Goal: Task Accomplishment & Management: Complete application form

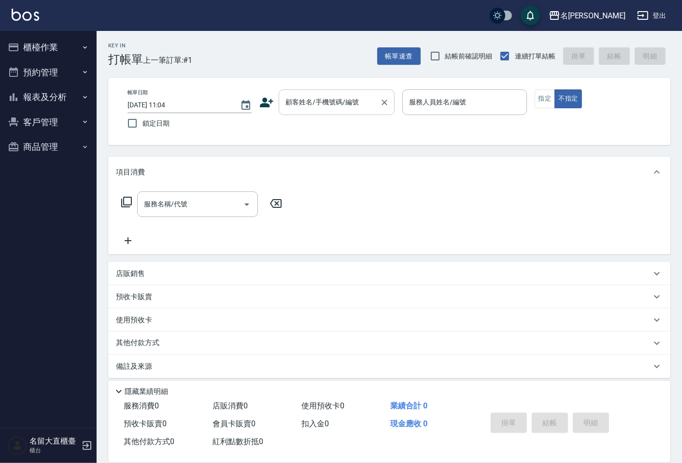
click at [293, 99] on div "顧客姓名/手機號碼/編號 顧客姓名/手機號碼/編號" at bounding box center [337, 102] width 116 height 26
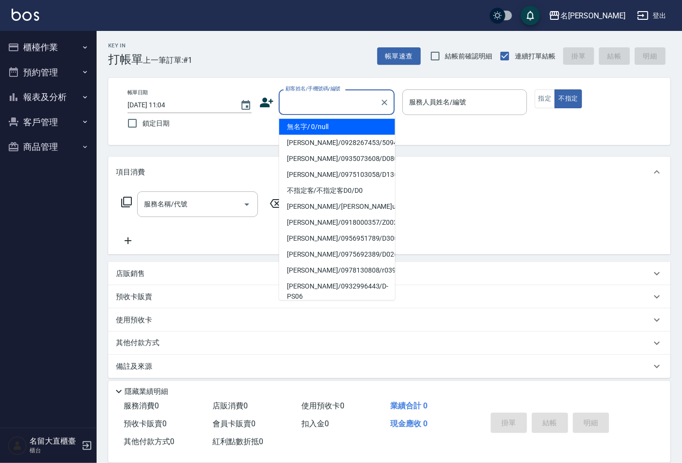
click at [320, 126] on li "無名字/ 0/null" at bounding box center [337, 127] width 116 height 16
type input "無名字/ 0/null"
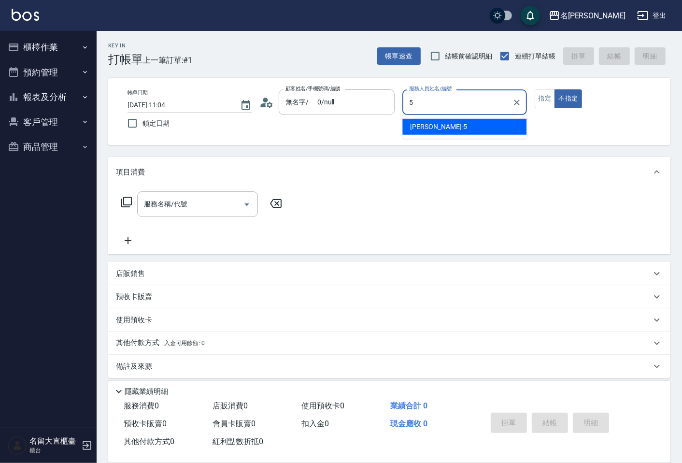
type input "Reese-5"
type button "false"
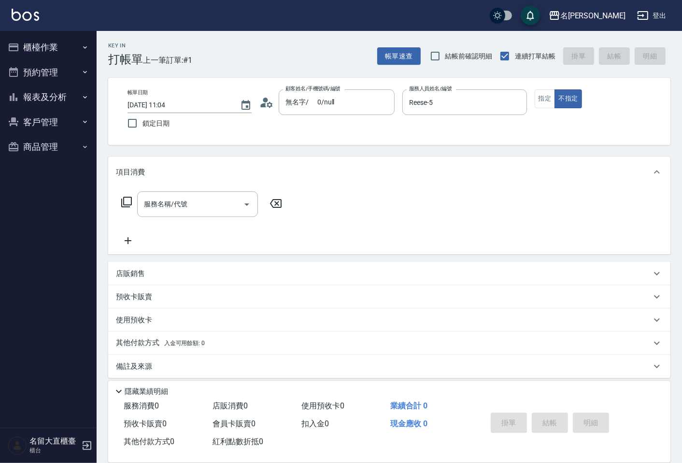
click at [544, 87] on div "帳單日期 [DATE] 11:04 鎖定日期 顧客姓名/手機號碼/編號 無名字/ 0/null 顧客姓名/手機號碼/編號 服務人員姓名/編號 [PERSON_…" at bounding box center [389, 111] width 563 height 67
click at [544, 95] on button "指定" at bounding box center [545, 98] width 21 height 19
click at [243, 185] on div "項目消費" at bounding box center [389, 172] width 563 height 31
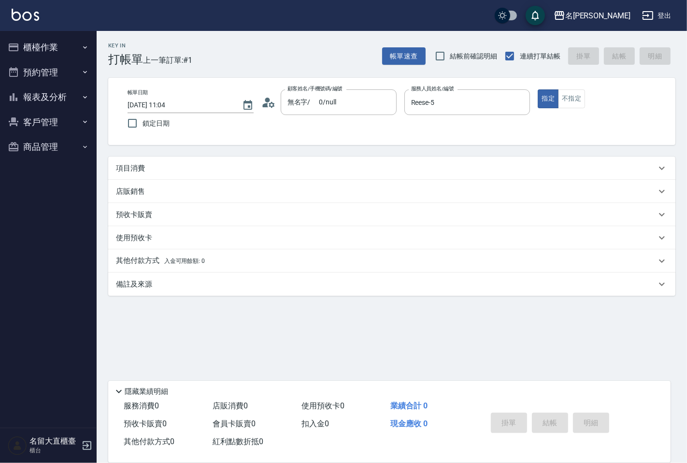
click at [234, 202] on div "項目消費 服務名稱/代號 服務名稱/代號 店販銷售 服務人員姓名/編號 服務人員姓名/編號 商品代號/名稱 商品代號/名稱 預收卡販賣 卡券名稱/代號 卡券名…" at bounding box center [391, 226] width 567 height 139
drag, startPoint x: 145, startPoint y: 185, endPoint x: 147, endPoint y: 173, distance: 12.7
click at [145, 185] on div "店販銷售" at bounding box center [391, 191] width 567 height 23
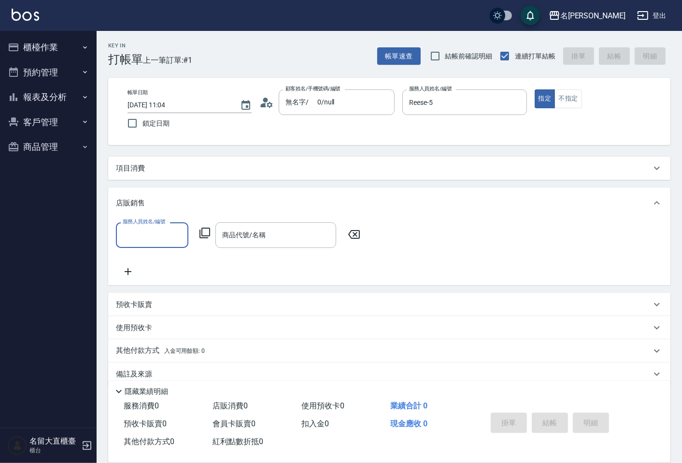
click at [147, 178] on div "項目消費" at bounding box center [389, 168] width 563 height 23
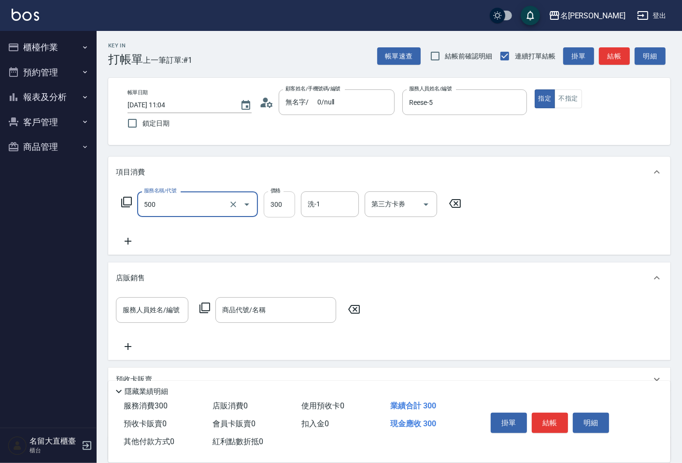
type input "洗髮(500)"
click at [280, 214] on input "300" at bounding box center [279, 204] width 31 height 26
type input "350"
click at [617, 50] on button "結帳" at bounding box center [614, 56] width 31 height 18
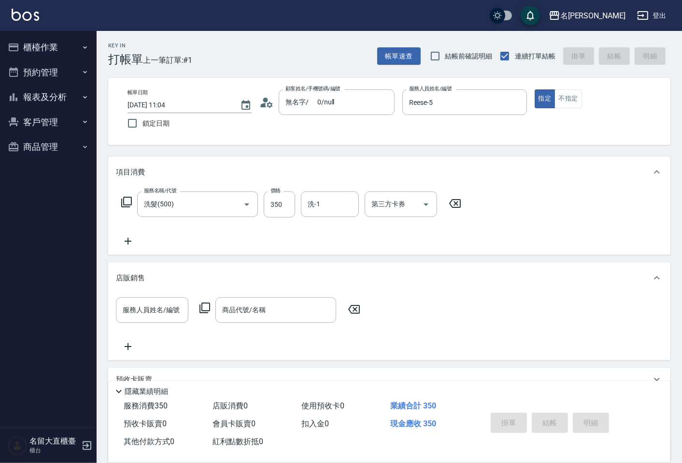
type input "[DATE] 11:50"
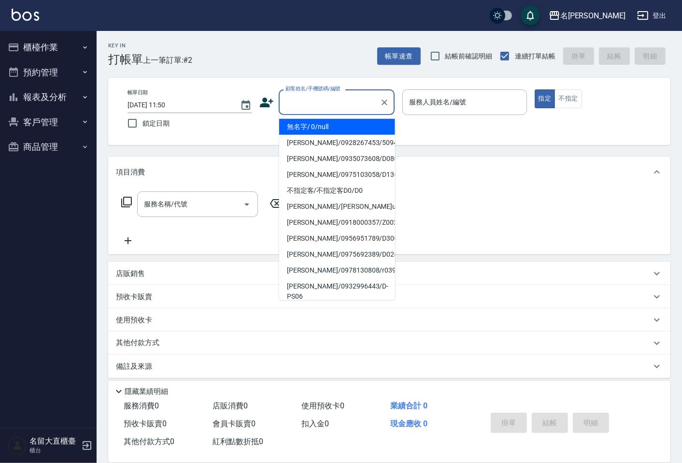
click at [293, 102] on input "顧客姓名/手機號碼/編號" at bounding box center [329, 102] width 93 height 17
click at [319, 132] on li "無名字/ 0/null" at bounding box center [337, 127] width 116 height 16
type input "無名字/ 0/null"
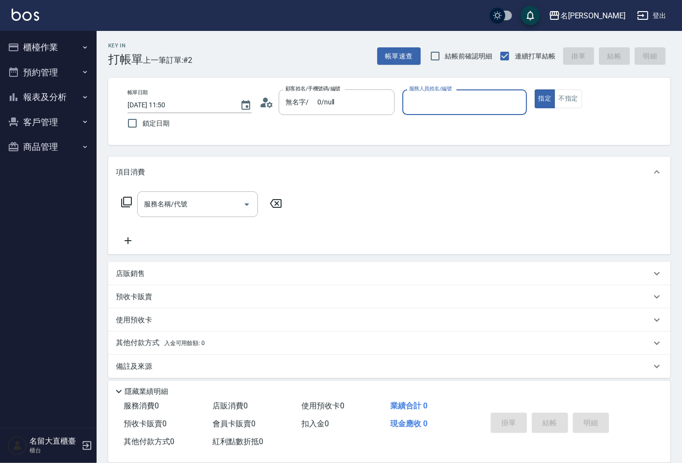
click at [419, 92] on div "服務人員姓名/編號" at bounding box center [465, 102] width 124 height 26
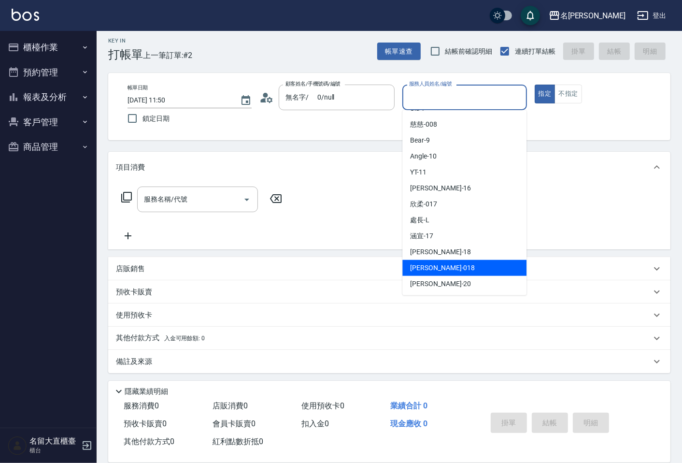
scroll to position [6, 0]
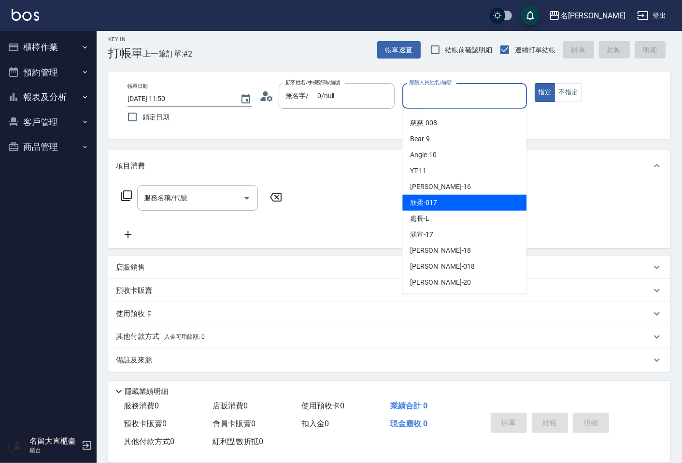
click at [438, 204] on div "欣柔 -017" at bounding box center [465, 203] width 124 height 16
type input "欣柔-017"
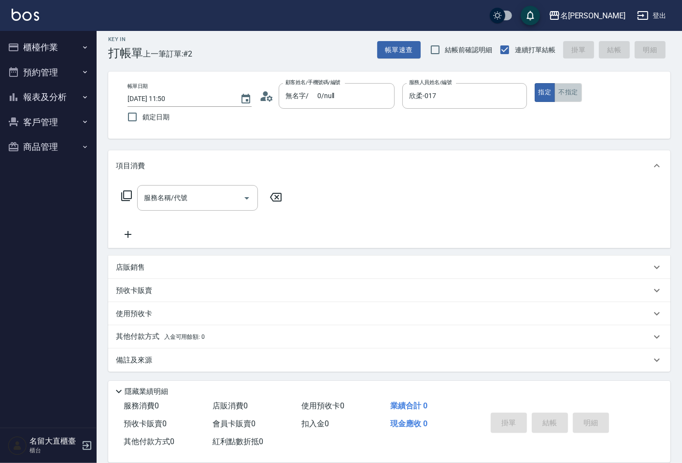
click at [572, 100] on button "不指定" at bounding box center [568, 92] width 27 height 19
click at [214, 208] on div "服務名稱/代號" at bounding box center [197, 198] width 121 height 26
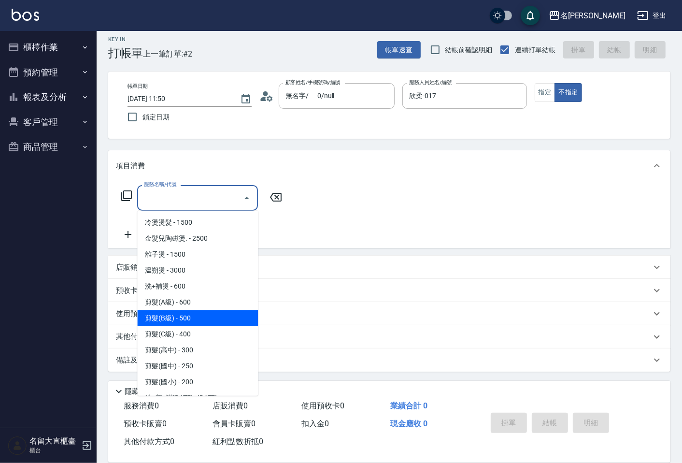
click at [196, 313] on span "剪髮(B級) - 500" at bounding box center [197, 318] width 121 height 16
type input "剪髮(B級)(302)"
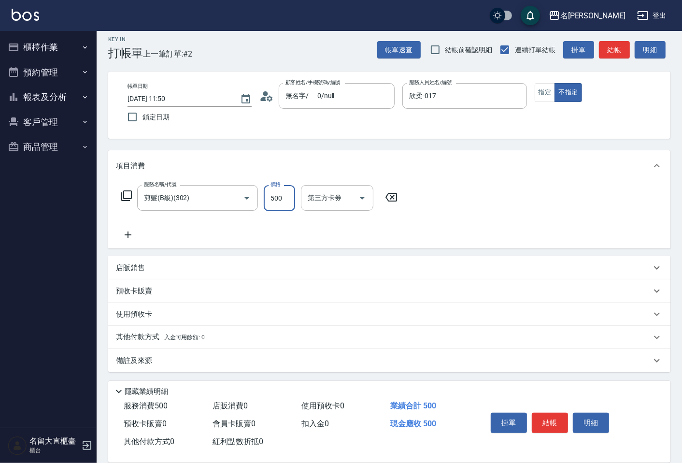
click at [283, 209] on input "500" at bounding box center [279, 198] width 31 height 26
type input "200"
click at [544, 417] on button "結帳" at bounding box center [550, 423] width 36 height 20
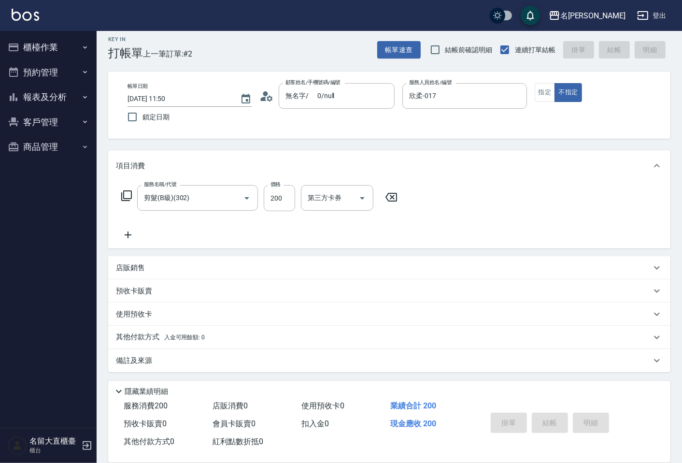
type input "[DATE] 12:01"
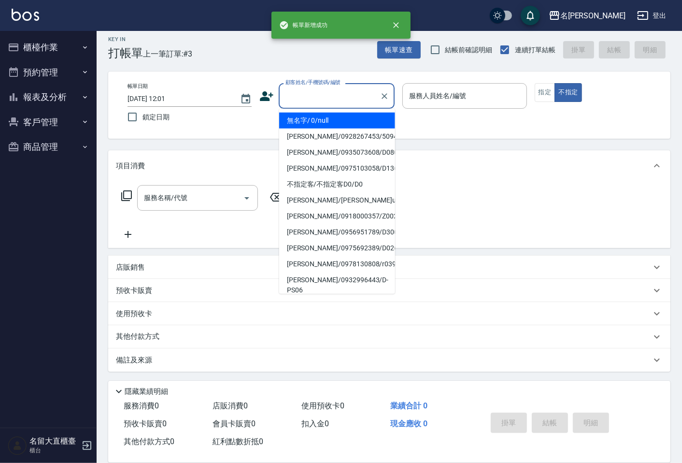
click at [356, 97] on input "顧客姓名/手機號碼/編號" at bounding box center [329, 95] width 93 height 17
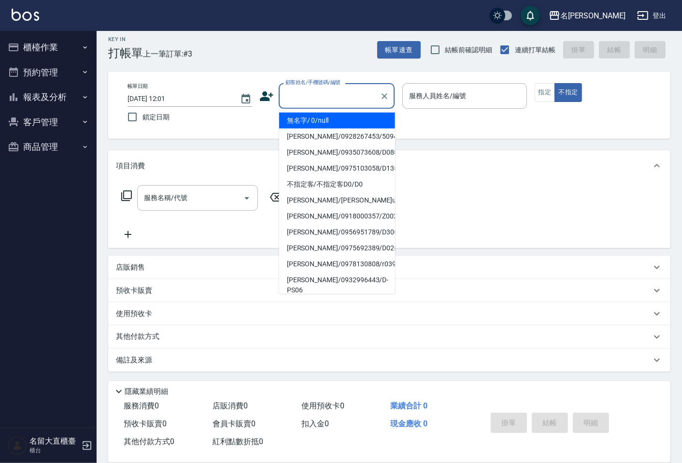
click at [340, 114] on li "無名字/ 0/null" at bounding box center [337, 121] width 116 height 16
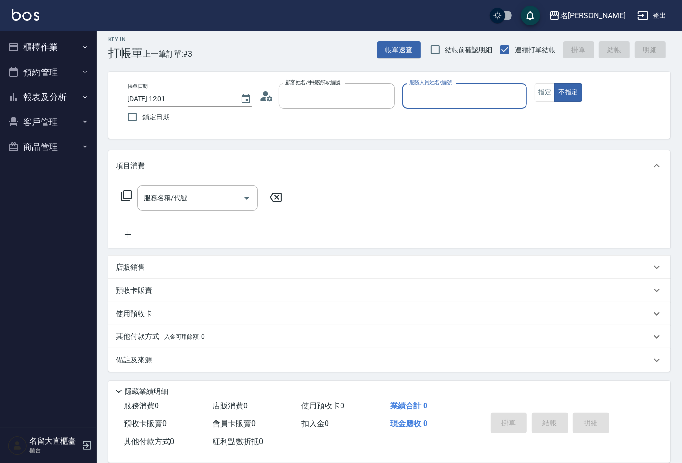
type input "無名字/ 0/null"
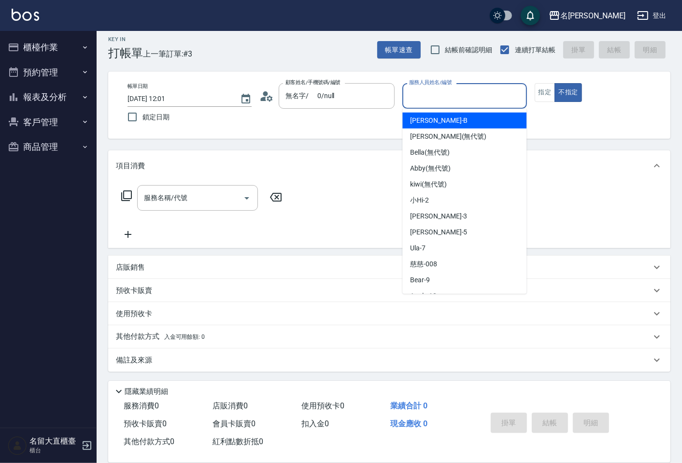
click at [412, 102] on input "服務人員姓名/編號" at bounding box center [465, 95] width 116 height 17
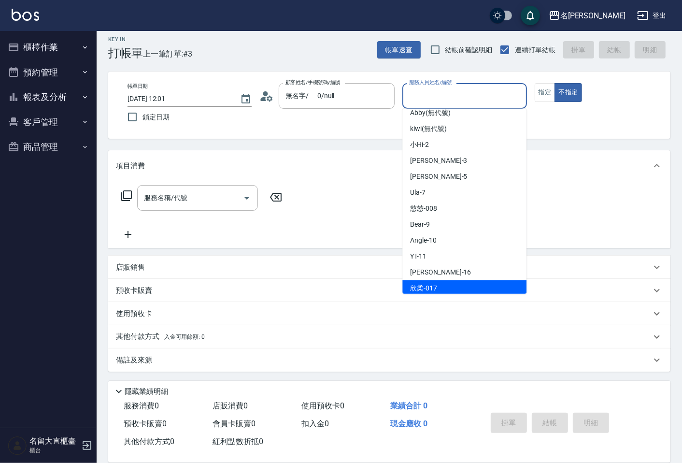
scroll to position [141, 0]
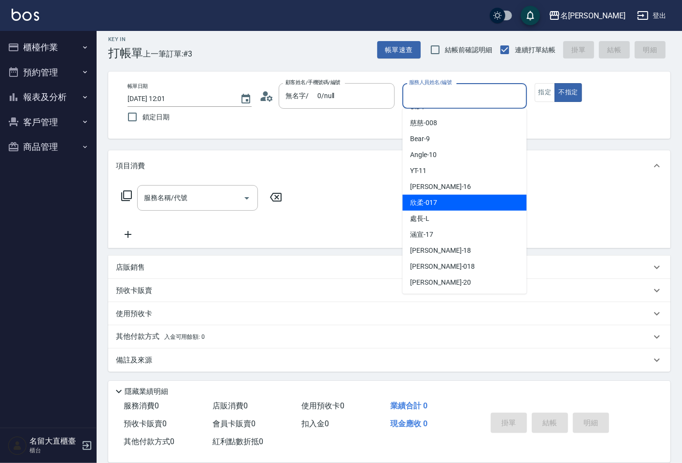
drag, startPoint x: 444, startPoint y: 205, endPoint x: 469, endPoint y: 180, distance: 35.9
click at [444, 205] on div "欣柔 -017" at bounding box center [465, 203] width 124 height 16
type input "欣柔-017"
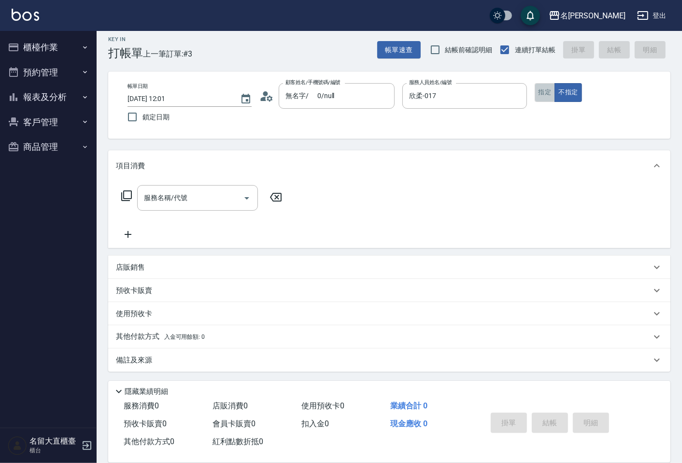
click at [540, 94] on button "指定" at bounding box center [545, 92] width 21 height 19
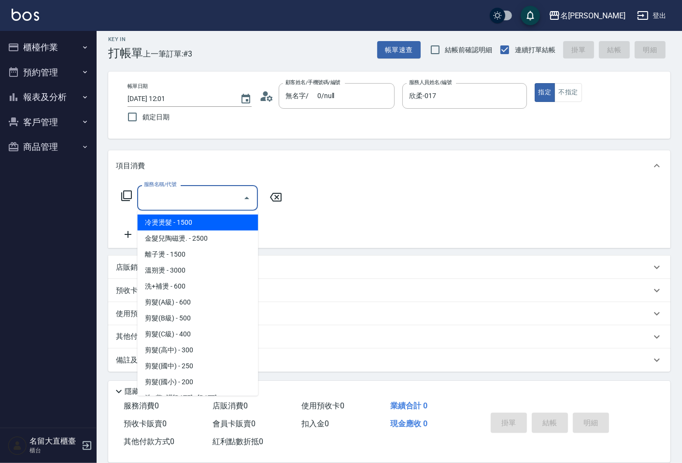
click at [235, 189] on input "服務名稱/代號" at bounding box center [191, 197] width 98 height 17
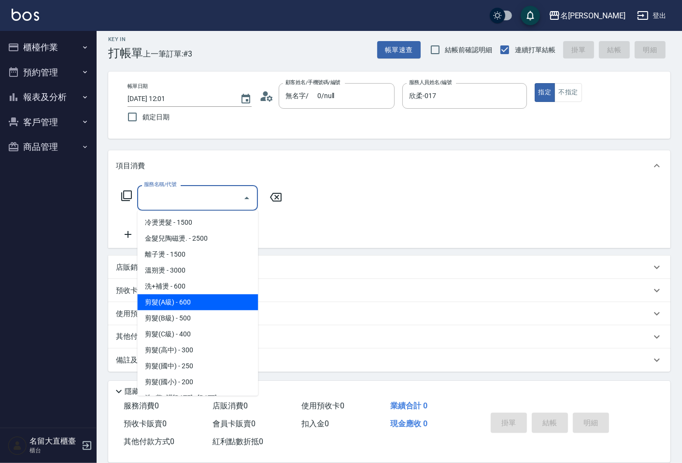
drag, startPoint x: 218, startPoint y: 303, endPoint x: 226, endPoint y: 237, distance: 66.8
click at [218, 303] on span "剪髮(A級) - 600" at bounding box center [197, 302] width 121 height 16
type input "剪髮(A級)(301)"
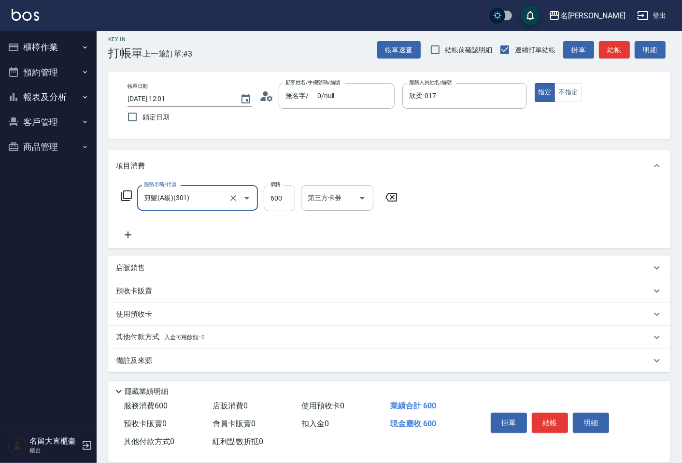
drag, startPoint x: 270, startPoint y: 206, endPoint x: 308, endPoint y: 168, distance: 53.7
click at [271, 205] on input "600" at bounding box center [279, 198] width 31 height 26
type input "200"
click at [535, 420] on button "結帳" at bounding box center [550, 423] width 36 height 20
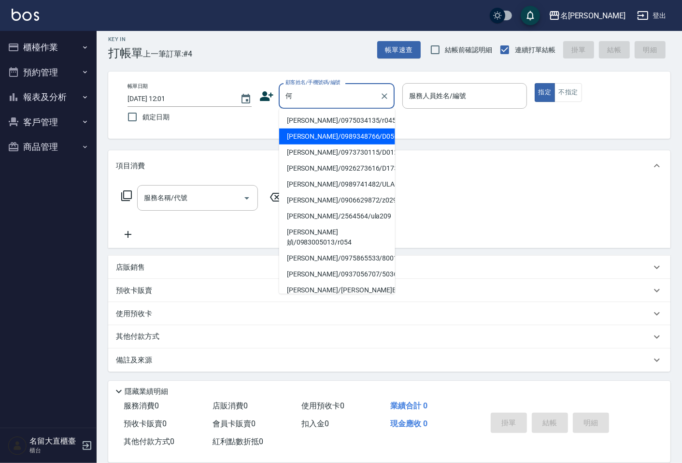
type input "[PERSON_NAME]/0989348766/D056"
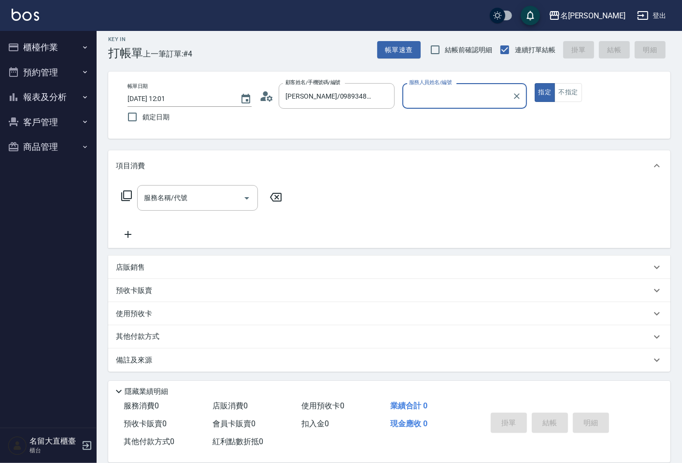
type input "[PERSON_NAME]3"
click at [535, 83] on button "指定" at bounding box center [545, 92] width 21 height 19
type button "true"
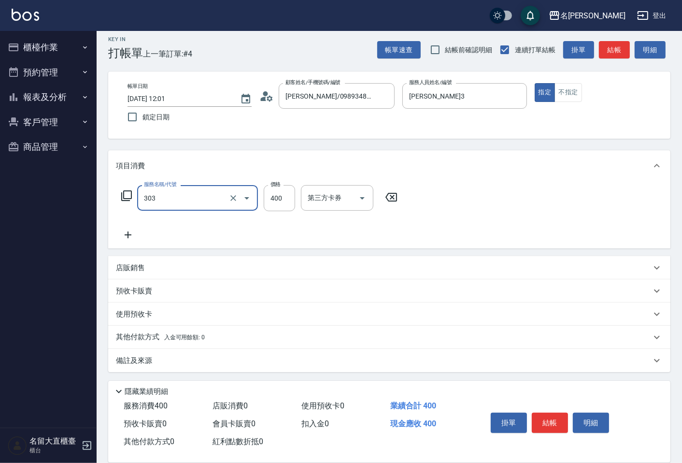
type input "剪髮(C級)(303)"
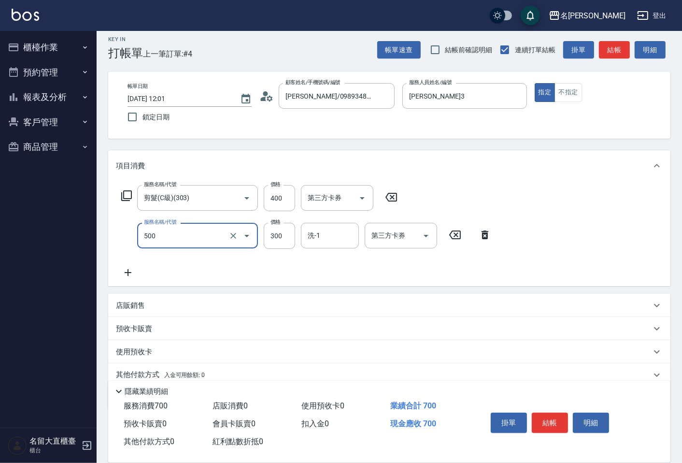
type input "洗髮(500)"
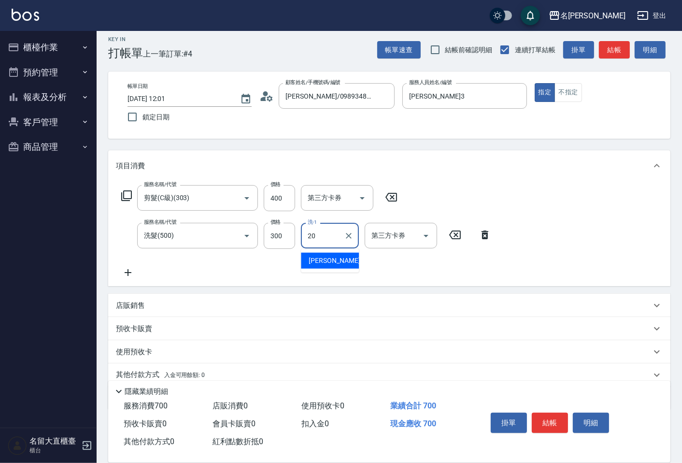
type input "詩雅-20"
click at [624, 53] on button "結帳" at bounding box center [614, 50] width 31 height 18
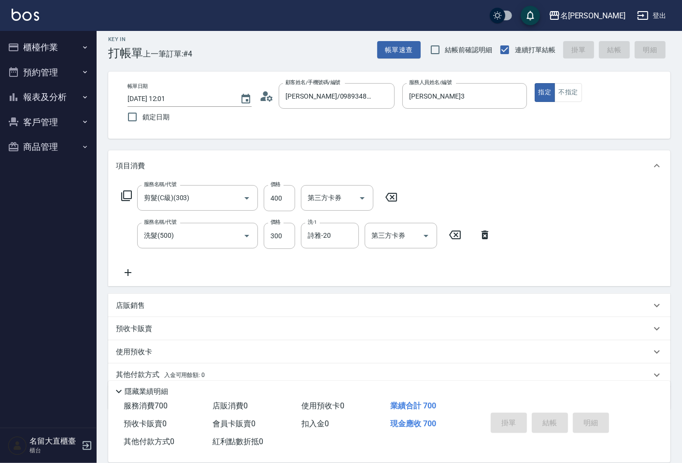
type input "[DATE] 12:14"
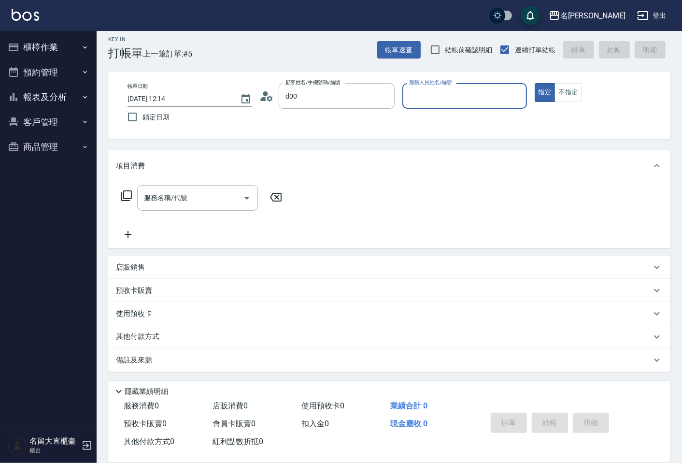
type input "顧客姓名未設定/d00/d00"
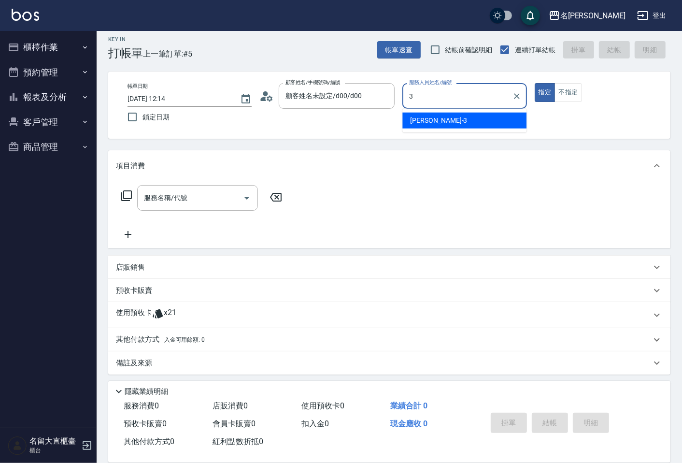
type input "[PERSON_NAME]3"
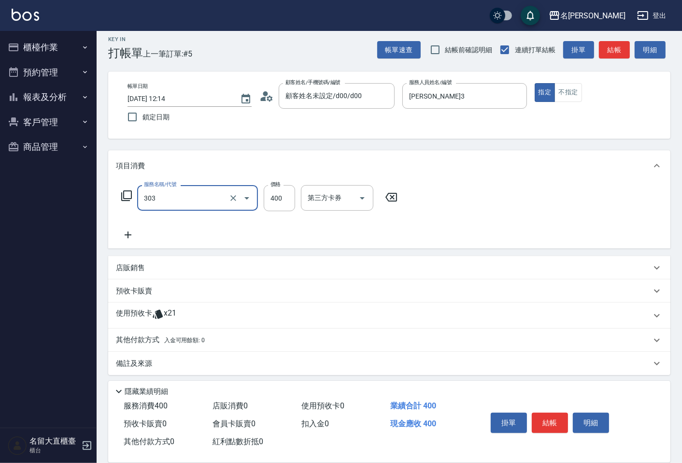
type input "剪髮(C級)(303)"
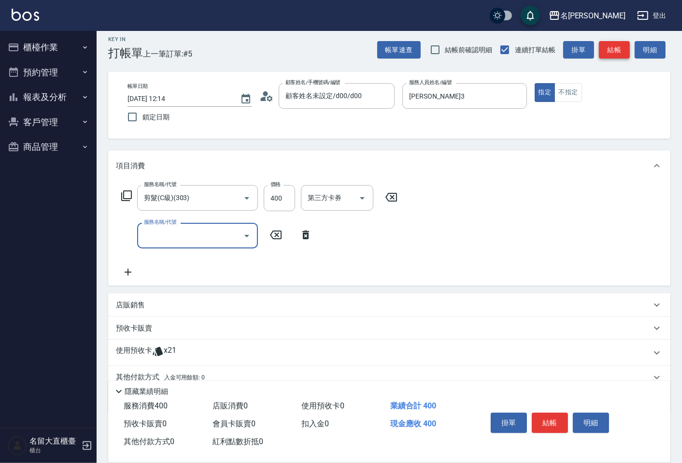
click at [604, 48] on button "結帳" at bounding box center [614, 50] width 31 height 18
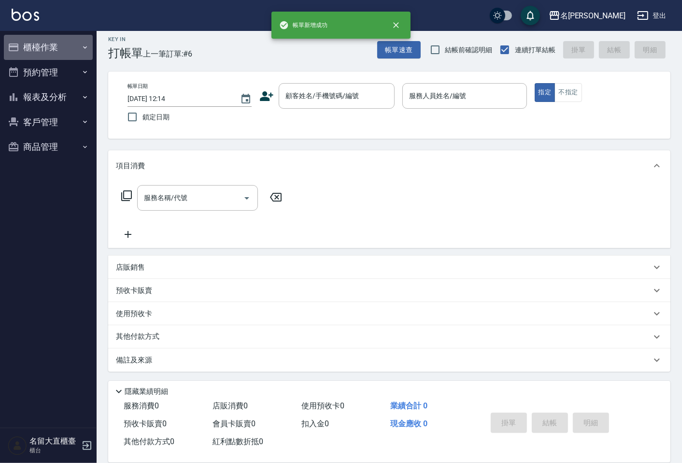
click at [35, 50] on button "櫃檯作業" at bounding box center [48, 47] width 89 height 25
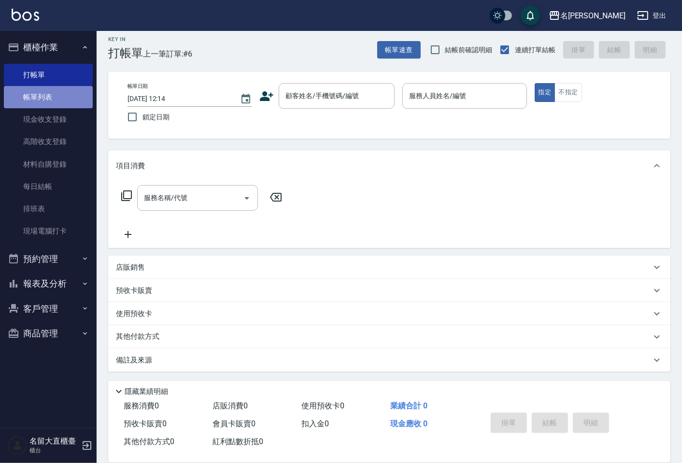
click at [29, 92] on link "帳單列表" at bounding box center [48, 97] width 89 height 22
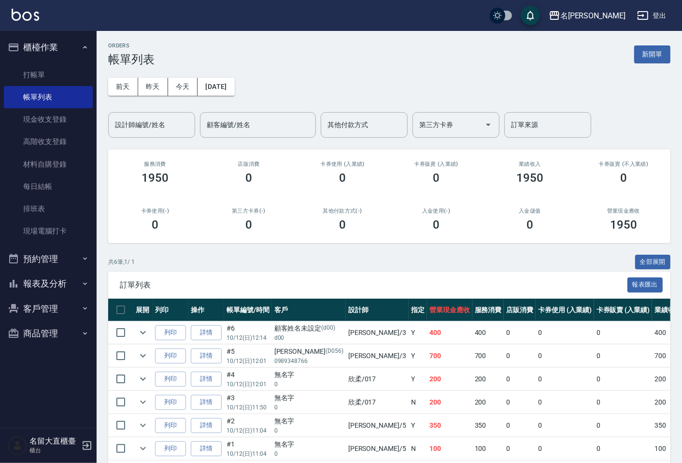
click at [40, 279] on button "報表及分析" at bounding box center [48, 283] width 89 height 25
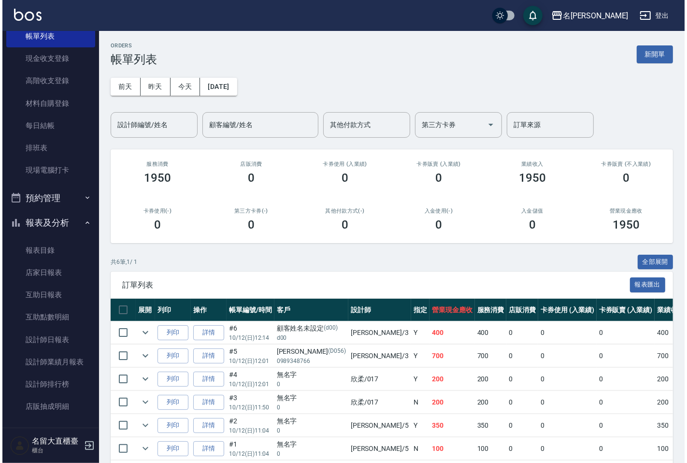
scroll to position [107, 0]
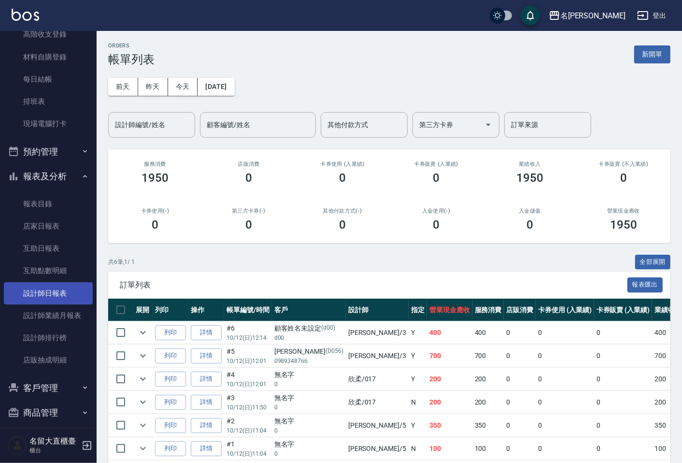
click at [41, 287] on link "設計師日報表" at bounding box center [48, 293] width 89 height 22
